Goal: Communication & Community: Answer question/provide support

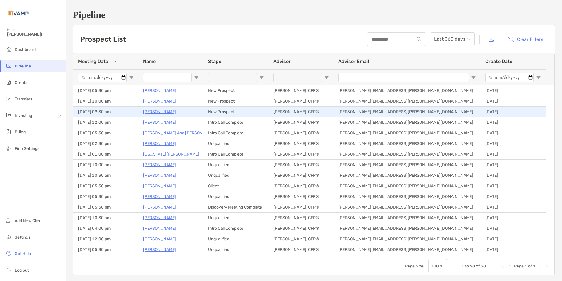
click at [160, 111] on p "[PERSON_NAME]" at bounding box center [159, 111] width 33 height 7
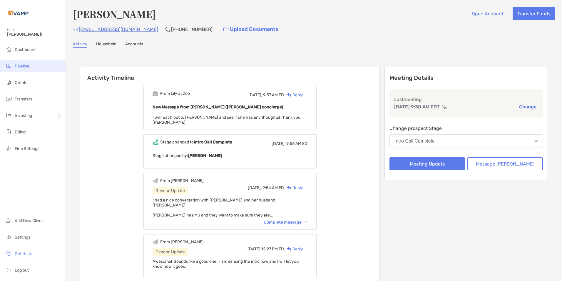
click at [28, 66] on span "Pipeline" at bounding box center [22, 66] width 15 height 5
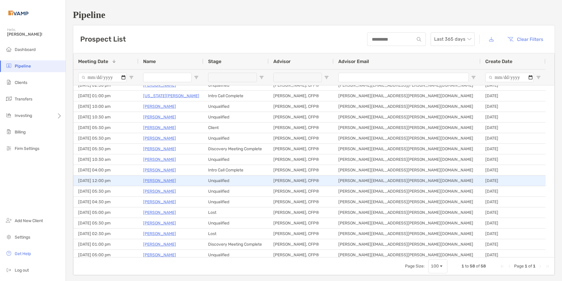
scroll to position [59, 0]
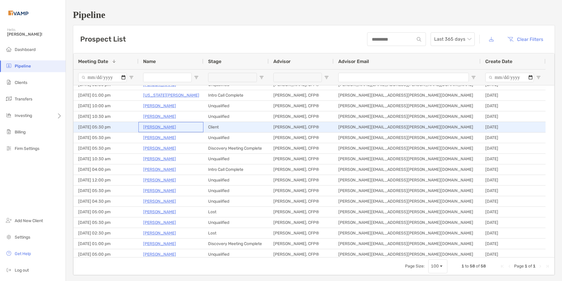
click at [172, 129] on p "Maria Jankovics" at bounding box center [159, 126] width 33 height 7
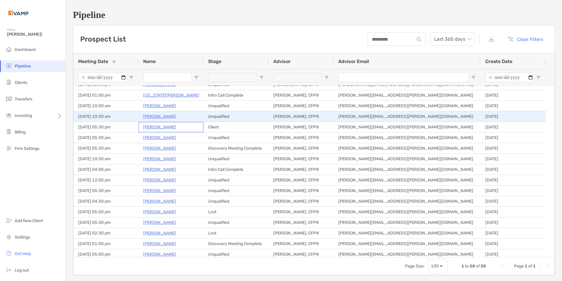
scroll to position [0, 0]
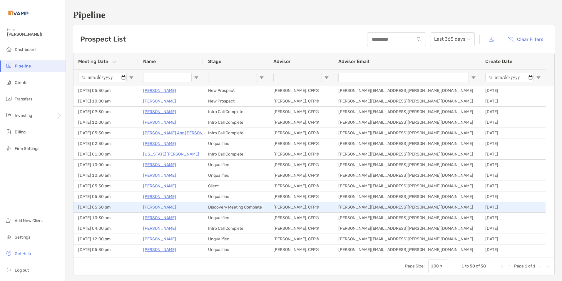
click at [147, 206] on p "[PERSON_NAME]" at bounding box center [159, 206] width 33 height 7
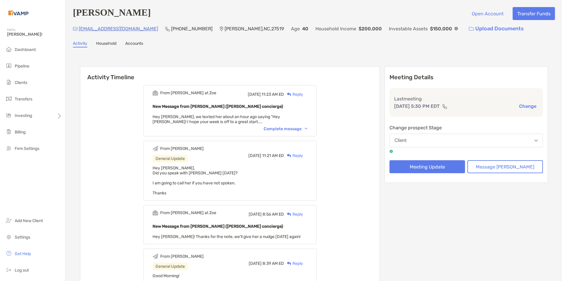
click at [303, 92] on div "Reply" at bounding box center [293, 94] width 19 height 6
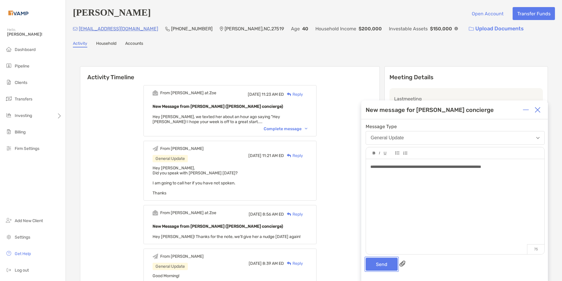
click at [369, 266] on button "Send" at bounding box center [382, 263] width 32 height 13
